Goal: Find specific page/section: Find specific page/section

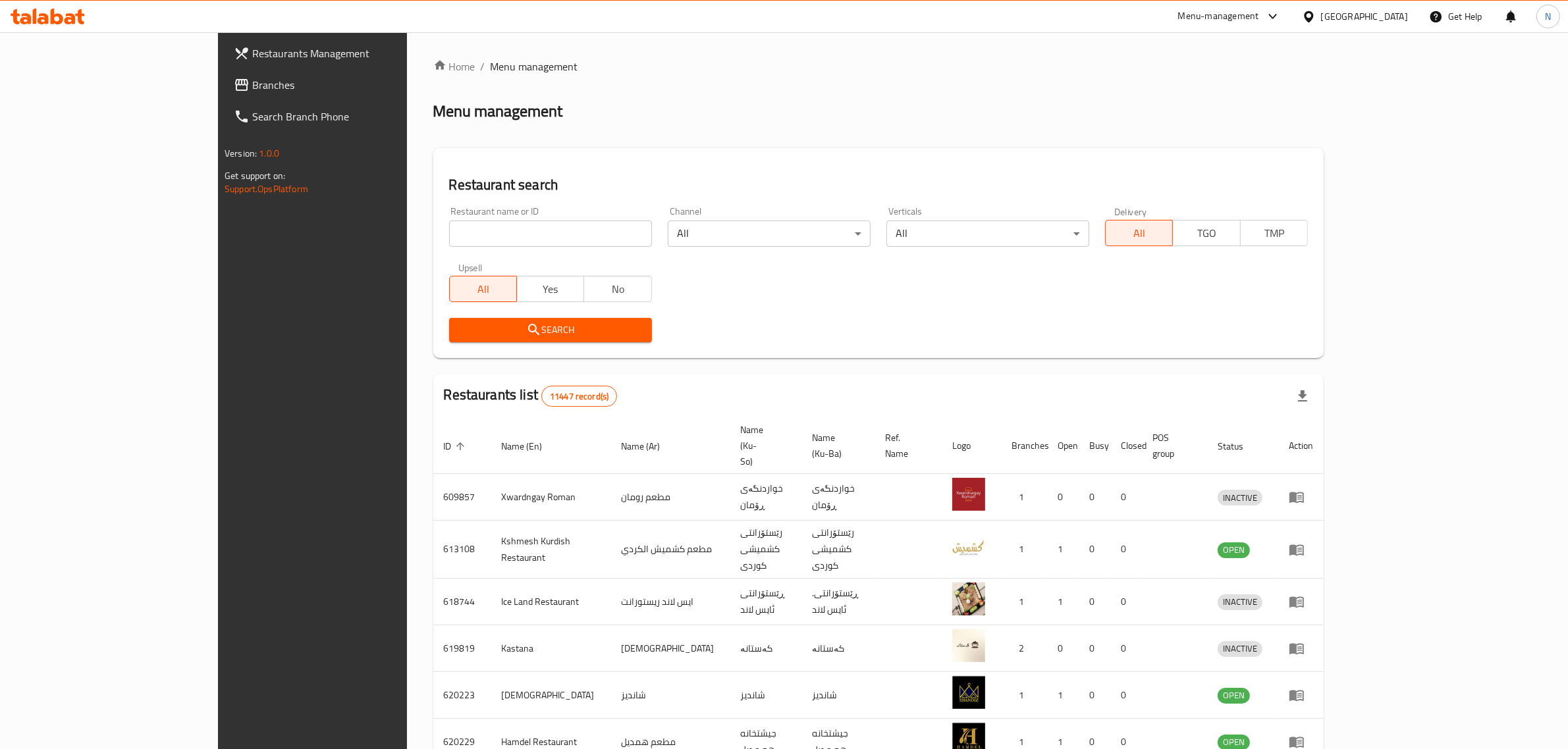
click at [521, 225] on input "search" at bounding box center [550, 234] width 203 height 26
paste input "704880"
type input "704880"
click at [540, 318] on button "Search" at bounding box center [550, 330] width 203 height 24
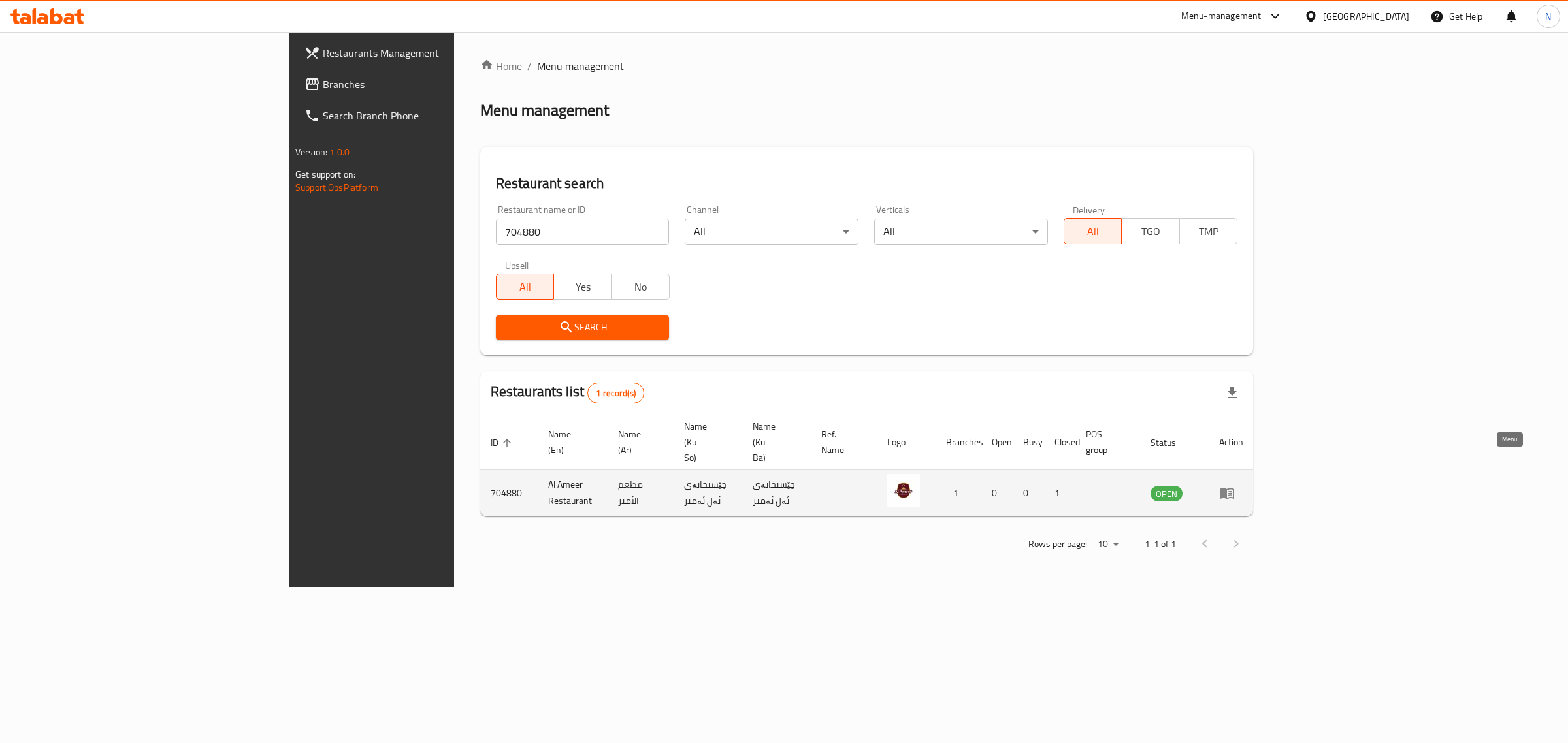
click at [1234, 488] on icon "enhanced table" at bounding box center [1226, 494] width 15 height 11
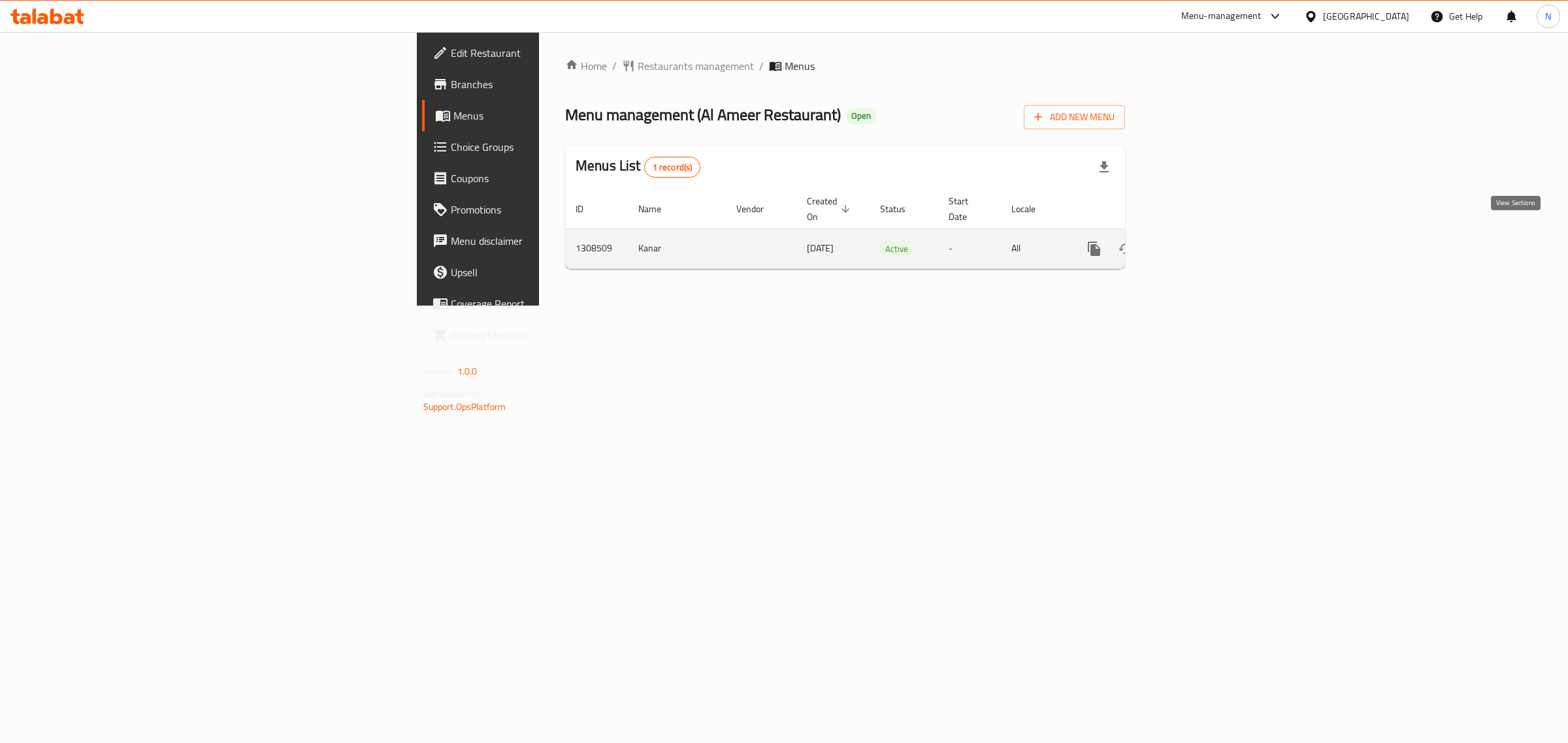
click at [1196, 241] on icon "enhanced table" at bounding box center [1188, 248] width 15 height 15
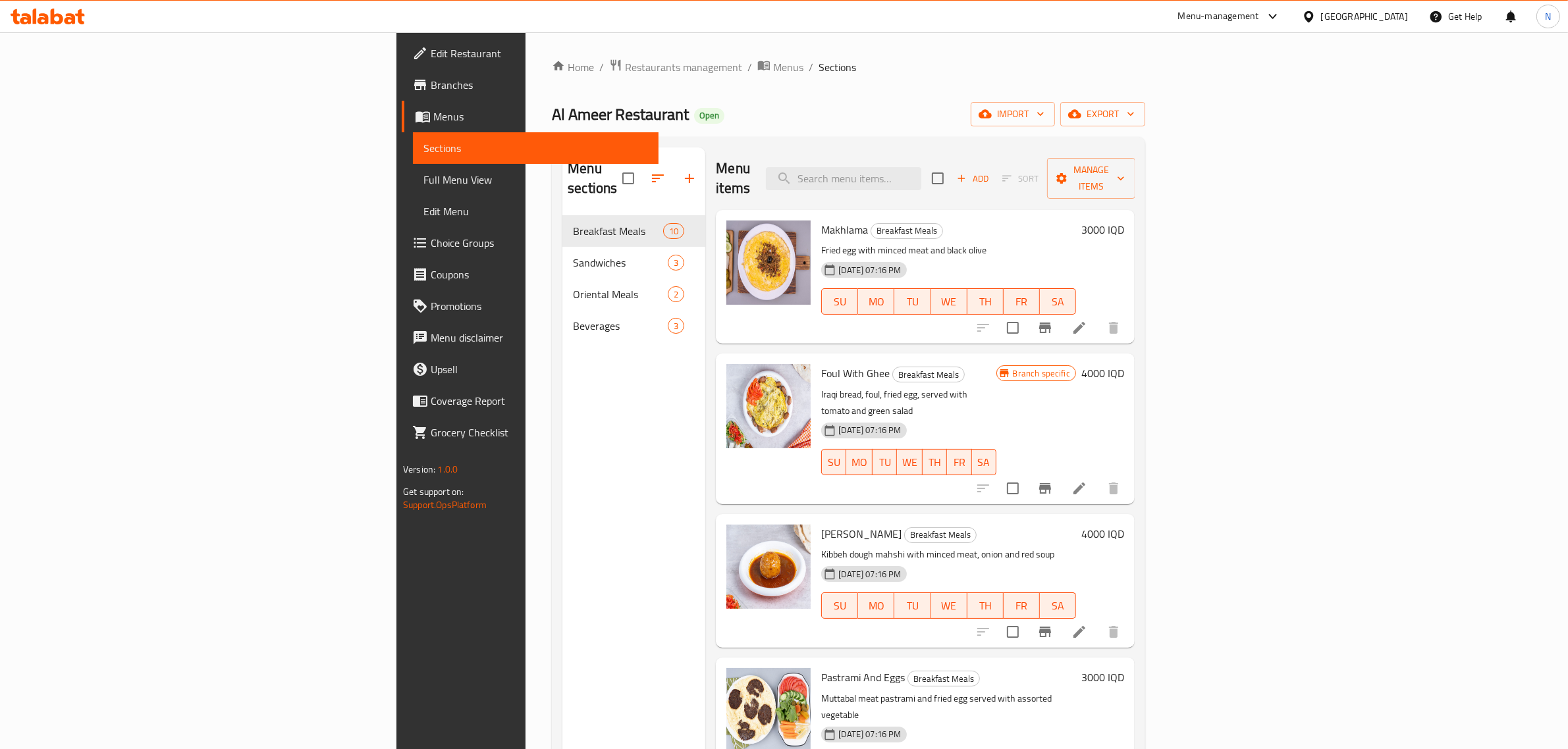
click at [431, 82] on span "Branches" at bounding box center [539, 85] width 217 height 16
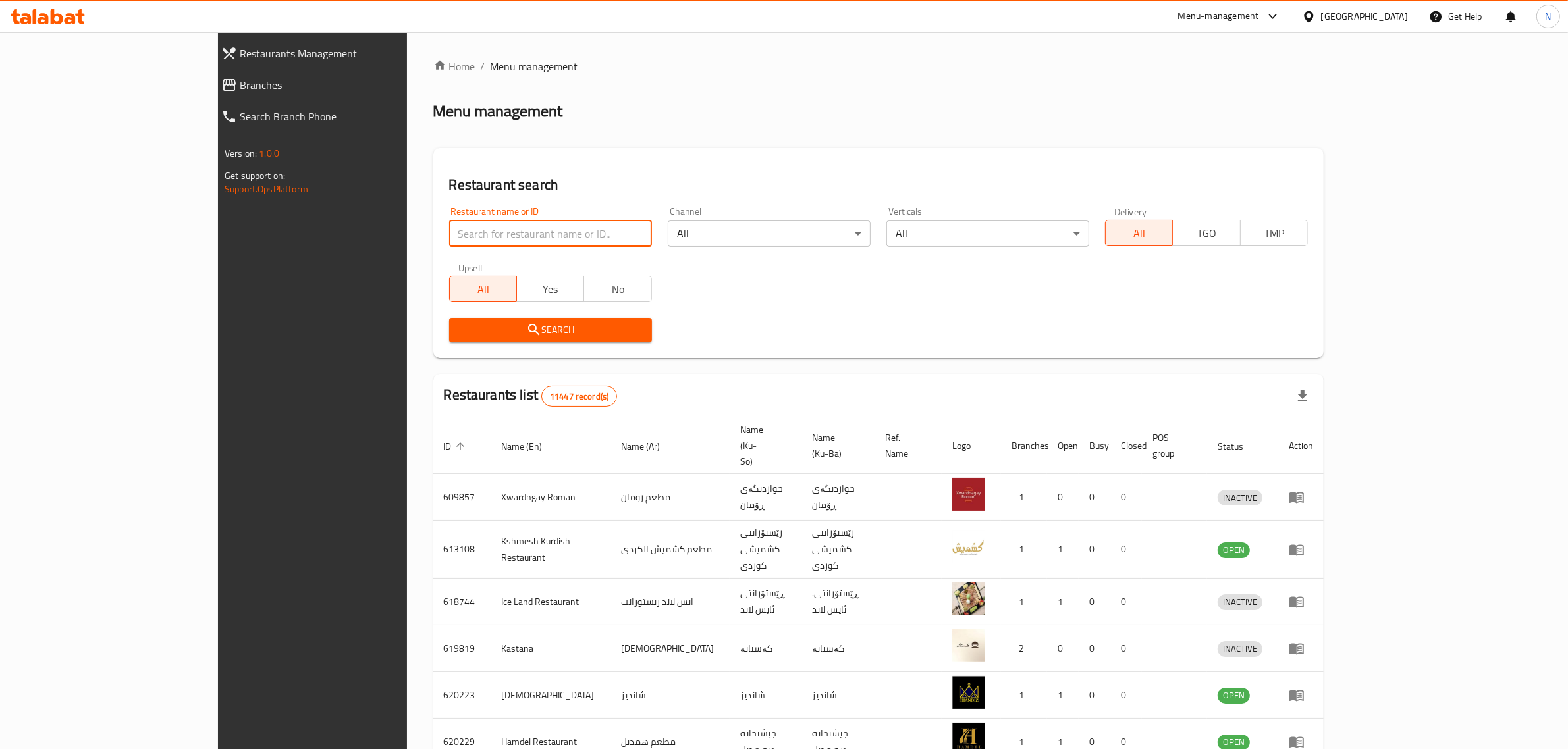
click at [571, 226] on input "search" at bounding box center [550, 234] width 203 height 26
paste input "Makoulat Al Ibtisam, Dora"
type input "Makoulat Al Ibtisam, Dora"
click at [577, 318] on button "Search" at bounding box center [550, 330] width 203 height 24
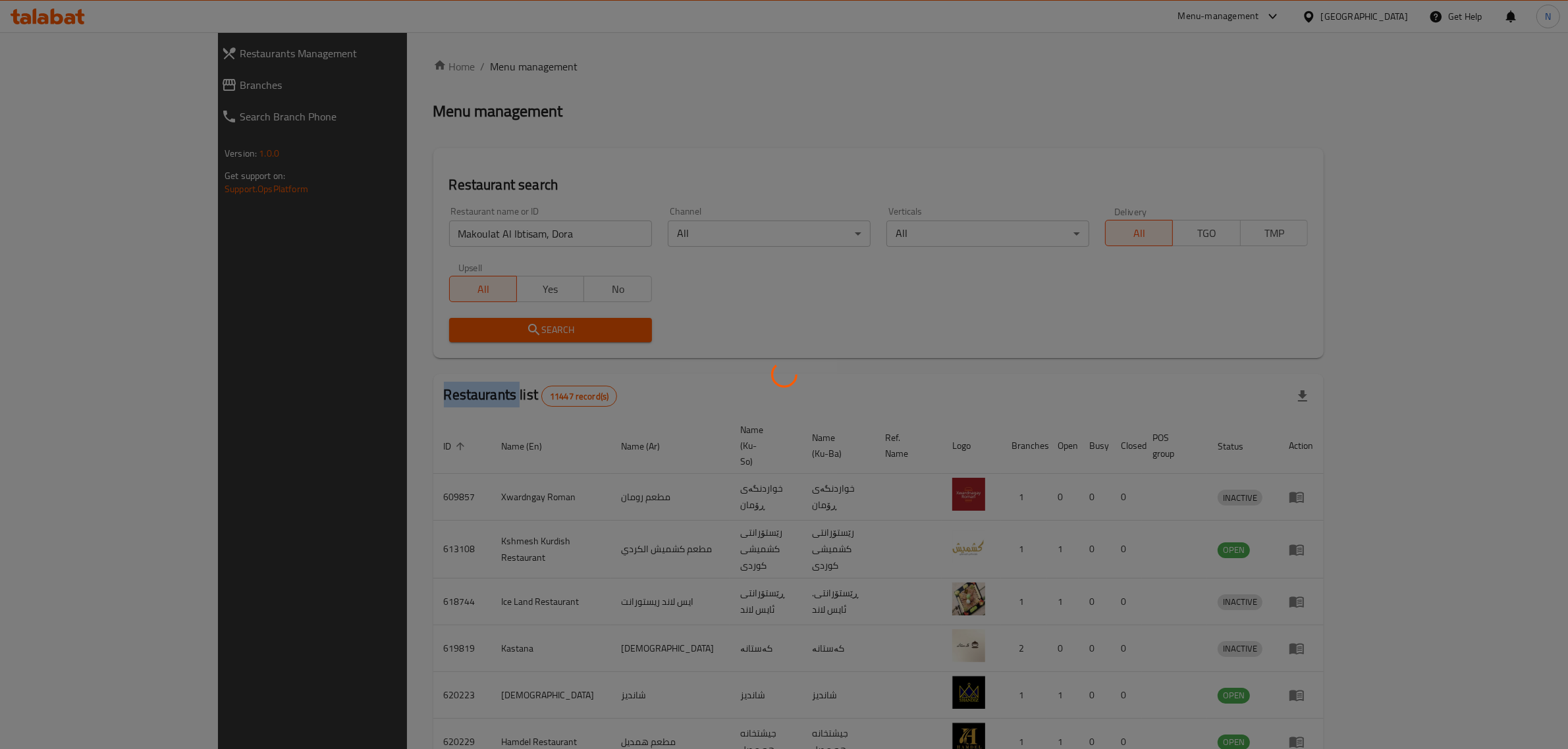
click at [577, 318] on div at bounding box center [784, 374] width 1568 height 749
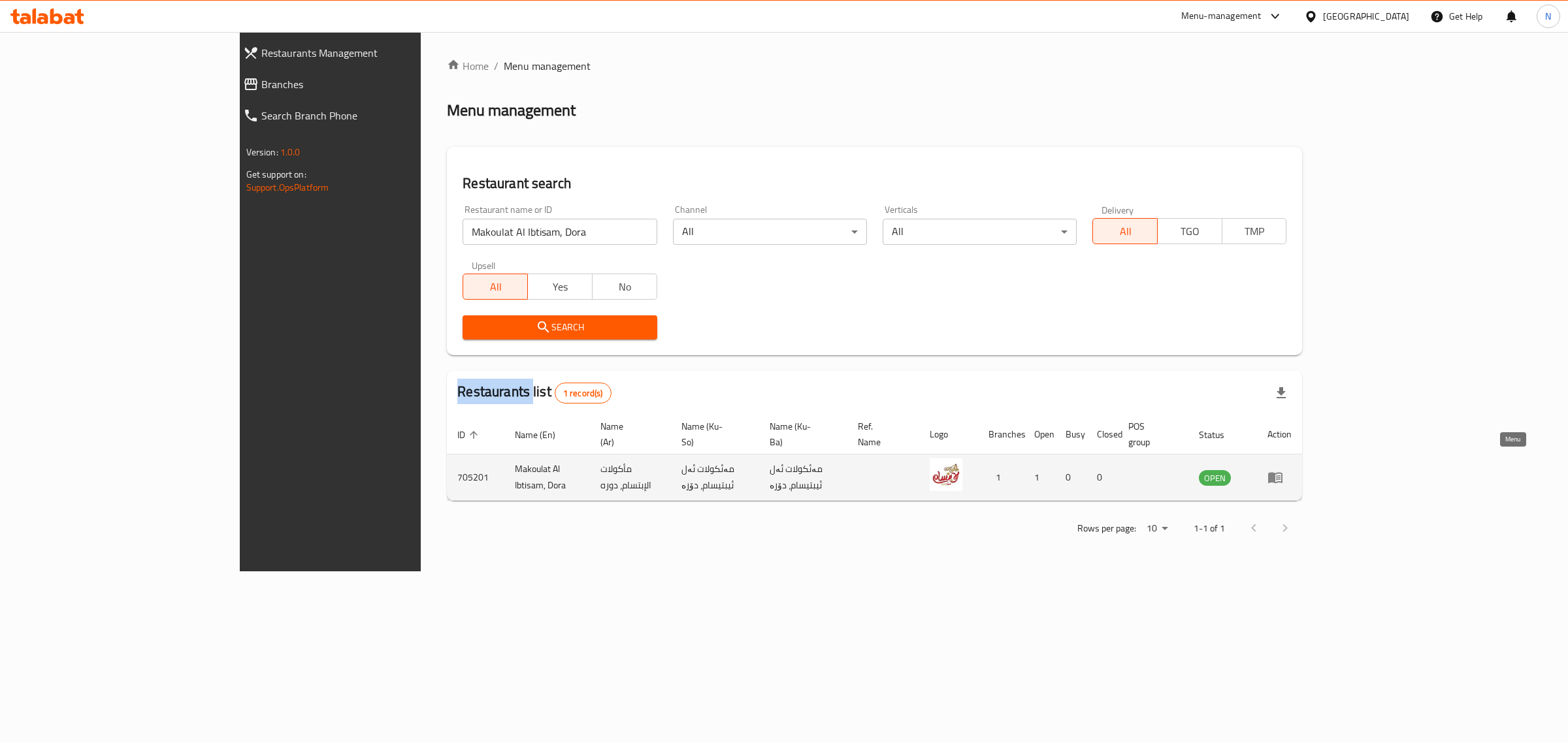
click at [1282, 470] on icon "enhanced table" at bounding box center [1275, 478] width 15 height 15
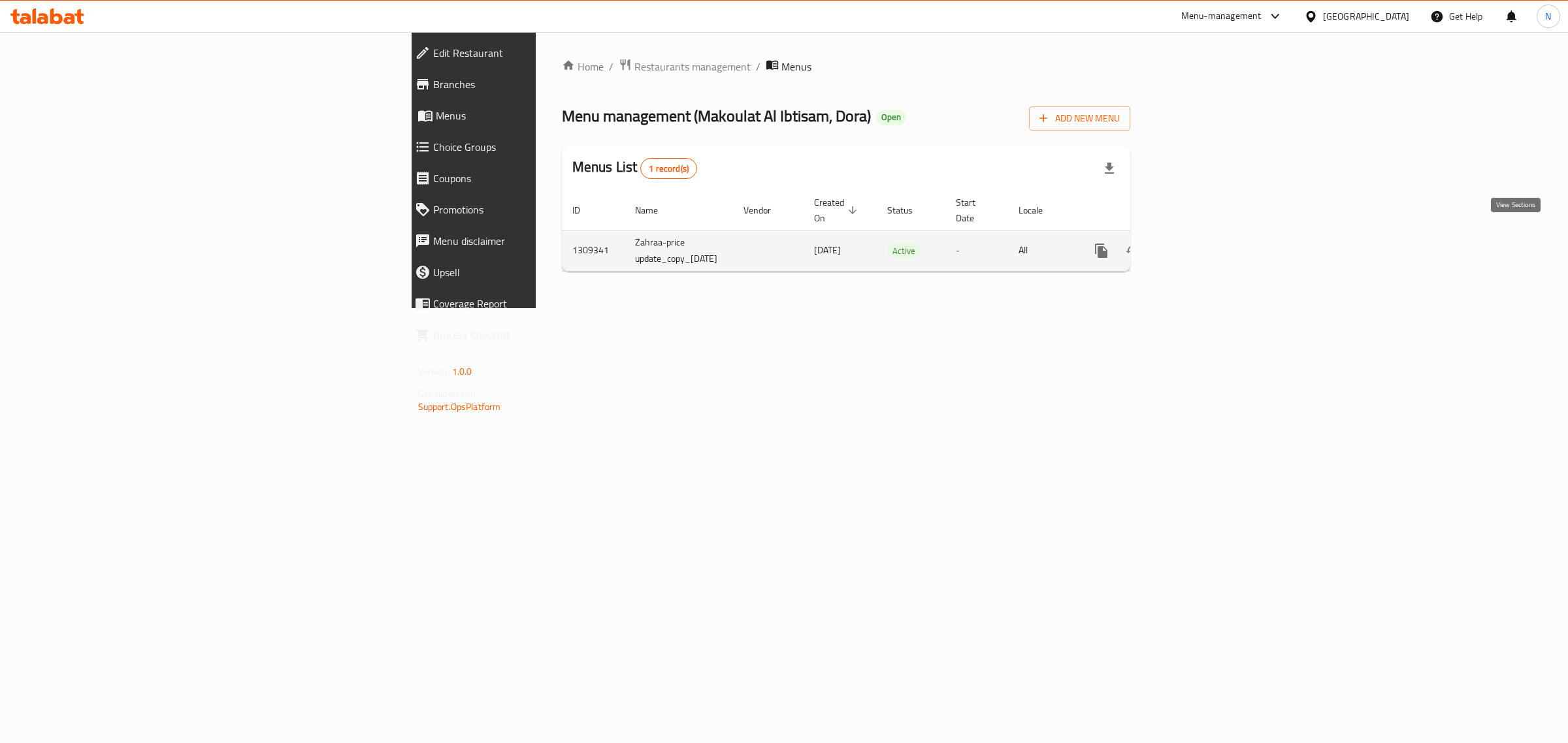
click at [1203, 243] on icon "enhanced table" at bounding box center [1195, 251] width 15 height 15
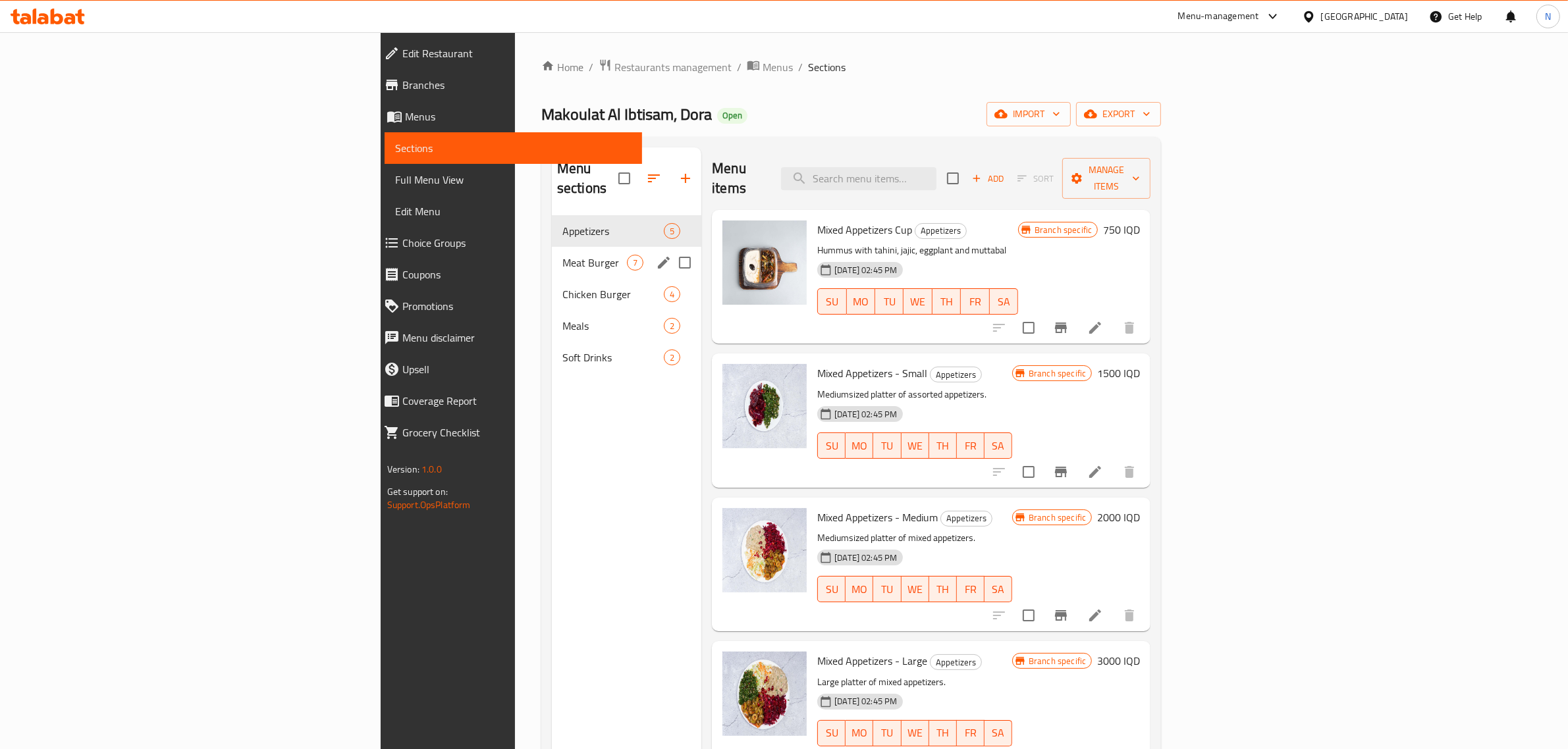
click at [552, 247] on div "Meat Burger 7" at bounding box center [626, 262] width 149 height 32
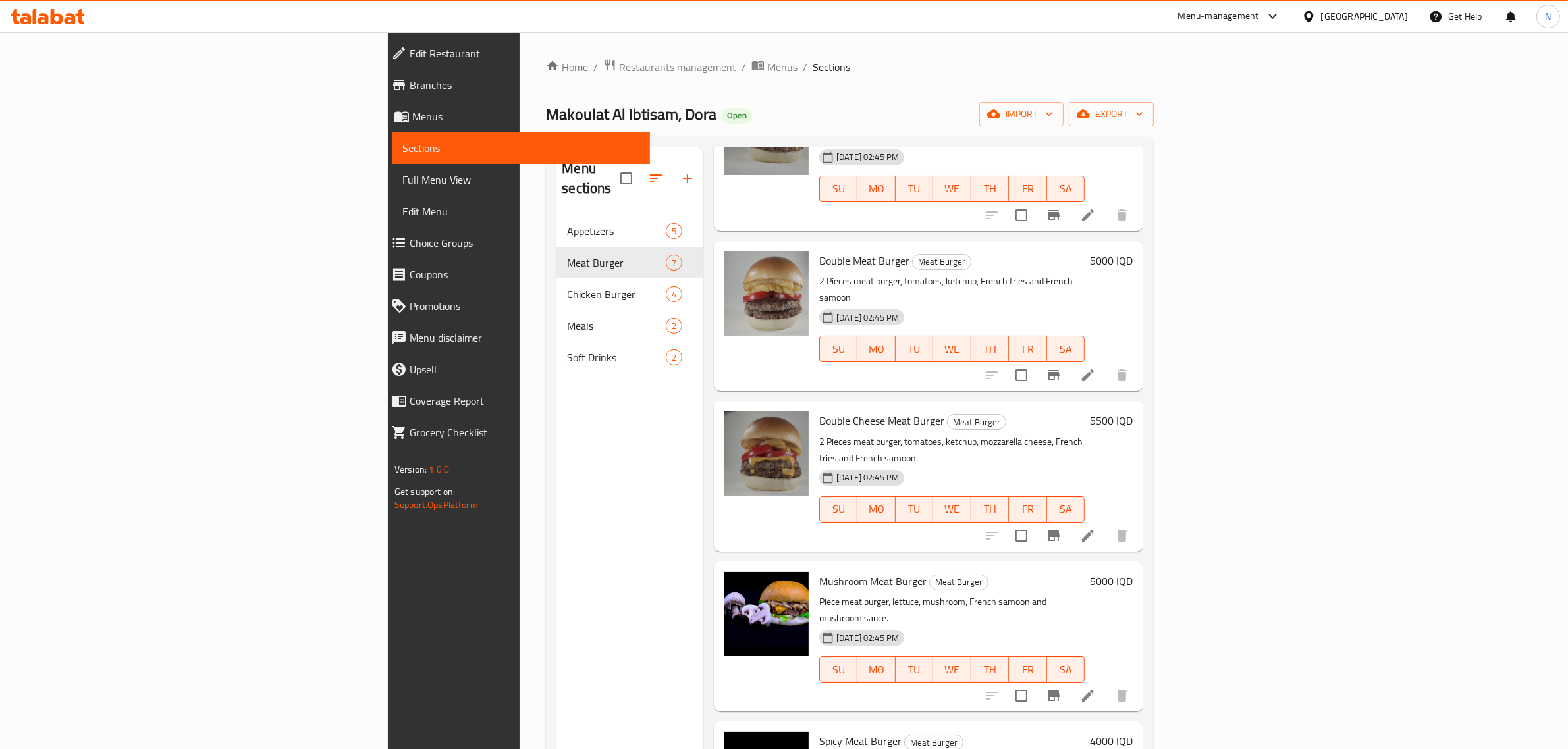
click at [69, 19] on icon at bounding box center [48, 16] width 75 height 16
